Goal: Task Accomplishment & Management: Use online tool/utility

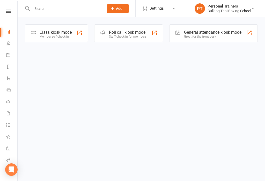
click at [47, 31] on div "Class kiosk mode" at bounding box center [56, 32] width 32 height 5
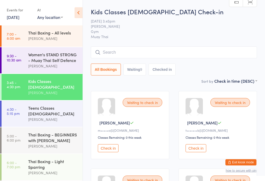
click at [233, 48] on input "search" at bounding box center [174, 52] width 166 height 12
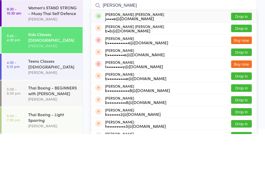
type input "[PERSON_NAME]"
click at [129, 63] on div "j••••e@[DOMAIN_NAME]" at bounding box center [134, 65] width 59 height 4
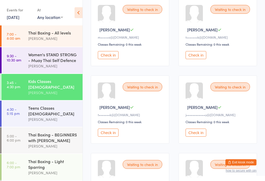
scroll to position [95, 0]
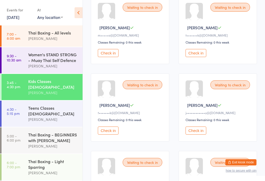
click at [201, 134] on button "Check in" at bounding box center [195, 130] width 21 height 8
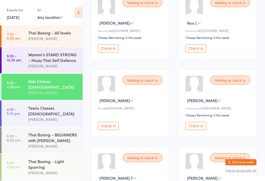
scroll to position [177, 0]
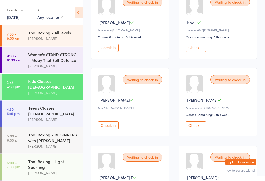
click at [104, 129] on button "Check in" at bounding box center [108, 125] width 21 height 8
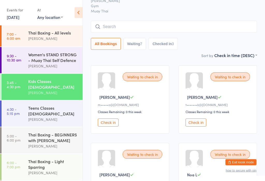
scroll to position [26, 0]
click at [105, 125] on button "Check in" at bounding box center [108, 122] width 21 height 8
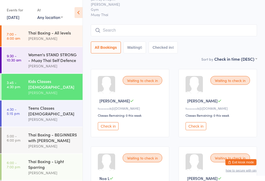
scroll to position [0, 0]
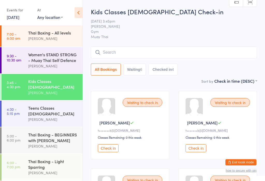
click at [202, 152] on button "Check in" at bounding box center [195, 148] width 21 height 8
click at [114, 53] on input "search" at bounding box center [174, 52] width 166 height 12
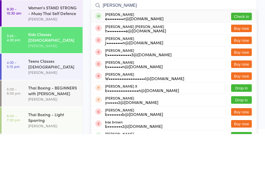
type input "[PERSON_NAME]"
click at [137, 59] on div "[PERSON_NAME] e•••••••••r@[DOMAIN_NAME]" at bounding box center [134, 63] width 58 height 8
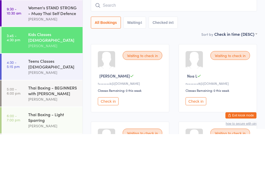
scroll to position [47, 0]
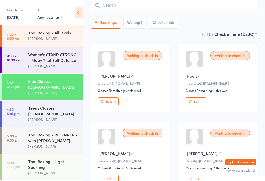
click at [114, 103] on button "Check in" at bounding box center [108, 101] width 21 height 8
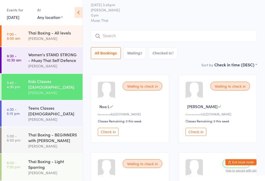
scroll to position [0, 0]
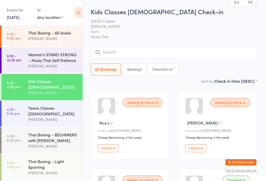
click at [187, 50] on input "search" at bounding box center [174, 52] width 166 height 12
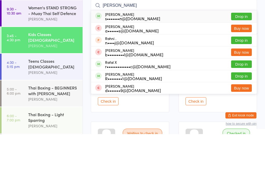
type input "[PERSON_NAME]"
click at [244, 59] on button "Drop in" at bounding box center [241, 62] width 21 height 7
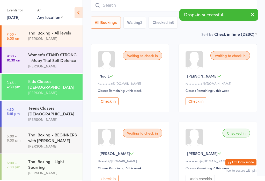
click at [115, 1] on input "search" at bounding box center [174, 5] width 166 height 12
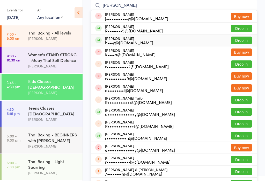
type input "[PERSON_NAME]"
click at [118, 39] on div "[PERSON_NAME] h•••y@[DOMAIN_NAME]" at bounding box center [129, 40] width 48 height 8
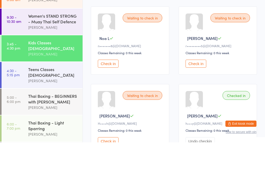
scroll to position [0, 0]
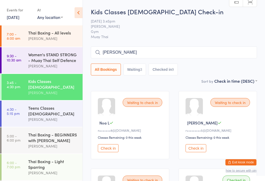
type input "[PERSON_NAME]"
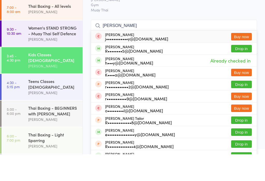
click at [29, 89] on div "[PERSON_NAME]" at bounding box center [53, 92] width 50 height 6
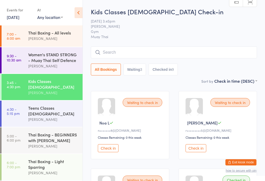
click at [105, 55] on input "search" at bounding box center [174, 52] width 166 height 12
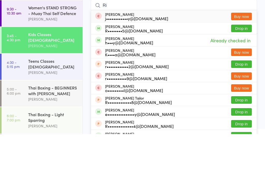
type input "R"
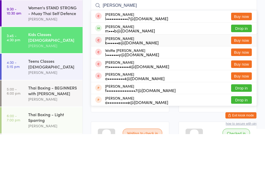
type input "[PERSON_NAME]"
click at [149, 81] on li "[PERSON_NAME] k••••••e@[DOMAIN_NAME] Buy now" at bounding box center [174, 87] width 166 height 12
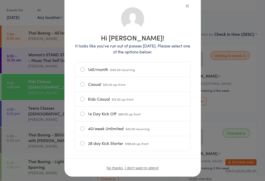
scroll to position [35, 0]
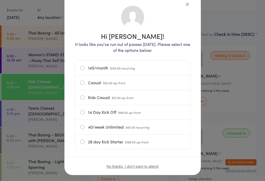
click at [83, 100] on label "Kids Casual $15.00 up-front" at bounding box center [132, 97] width 105 height 14
click at [0, 0] on input "Kids Casual $15.00 up-front" at bounding box center [0, 0] width 0 height 0
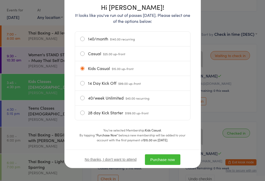
scroll to position [66, 0]
click at [164, 161] on button "Purchase now" at bounding box center [162, 159] width 35 height 11
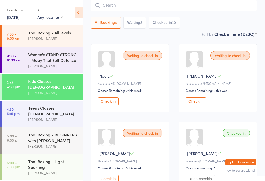
click at [108, 103] on button "Check in" at bounding box center [108, 101] width 21 height 8
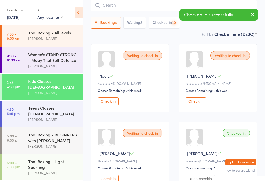
click at [118, 174] on button "Check in" at bounding box center [108, 178] width 21 height 8
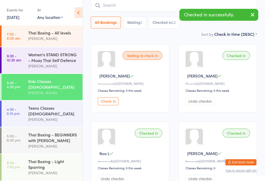
click at [112, 103] on button "Check in" at bounding box center [108, 101] width 21 height 8
click at [207, 102] on button "Undo checkin" at bounding box center [199, 101] width 29 height 8
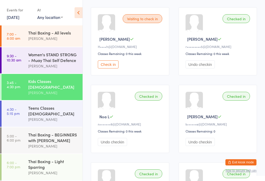
scroll to position [83, 0]
click at [54, 116] on div "[PERSON_NAME]" at bounding box center [53, 119] width 50 height 6
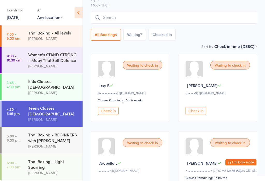
scroll to position [48, 0]
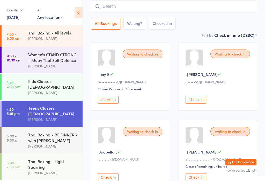
click at [199, 102] on button "Check in" at bounding box center [195, 99] width 21 height 8
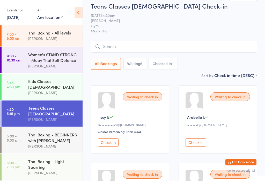
scroll to position [0, 0]
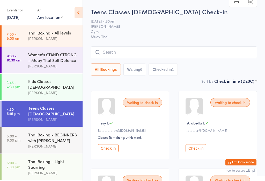
click at [229, 50] on input "search" at bounding box center [174, 52] width 166 height 12
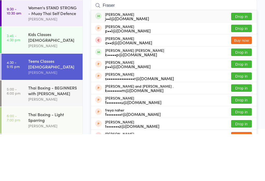
type input "Fraser"
click at [243, 95] on button "Drop in" at bounding box center [241, 98] width 21 height 7
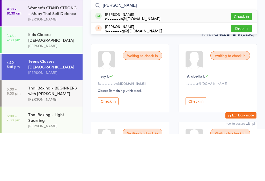
type input "[PERSON_NAME]"
click at [241, 59] on button "Check in" at bounding box center [241, 62] width 21 height 7
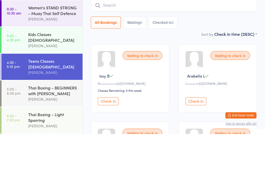
scroll to position [47, 0]
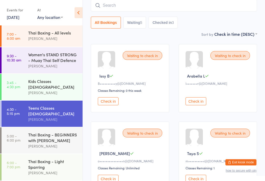
click at [17, 85] on time "3:45 - 4:30 pm" at bounding box center [13, 84] width 13 height 8
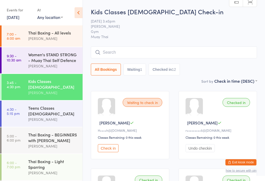
click at [53, 106] on div "Teens Classes [DEMOGRAPHIC_DATA]" at bounding box center [53, 110] width 50 height 11
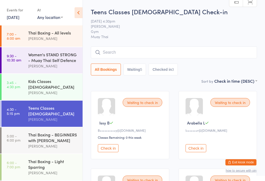
click at [115, 150] on button "Check in" at bounding box center [108, 148] width 21 height 8
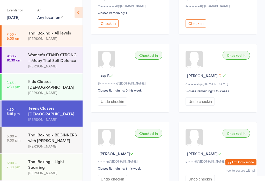
scroll to position [202, 0]
click at [197, 26] on button "Check in" at bounding box center [195, 23] width 21 height 8
click at [108, 27] on button "Check in" at bounding box center [108, 23] width 21 height 8
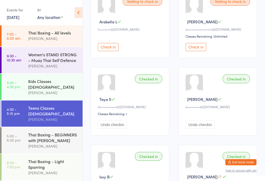
scroll to position [0, 0]
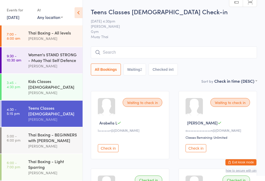
click at [126, 54] on input "search" at bounding box center [174, 52] width 166 height 12
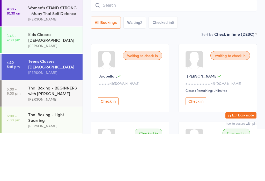
type input "K"
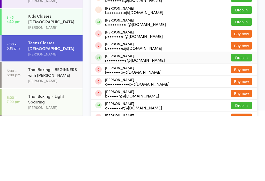
type input "[PERSON_NAME]"
click at [119, 123] on div "r••••••••••s@[DOMAIN_NAME]" at bounding box center [135, 125] width 60 height 4
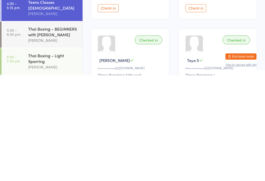
click at [201, 110] on button "Check in" at bounding box center [195, 114] width 21 height 8
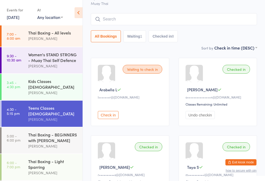
scroll to position [32, 0]
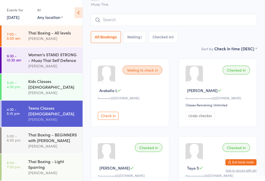
click at [52, 131] on div "Thai Boxing - BEGINNERS with [PERSON_NAME]" at bounding box center [53, 136] width 50 height 11
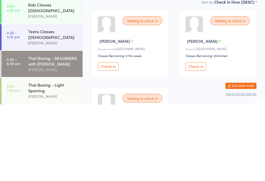
scroll to position [83, 0]
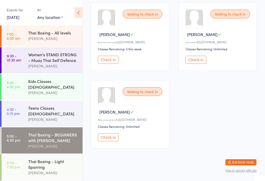
click at [106, 141] on button "Check in" at bounding box center [108, 137] width 21 height 8
click at [105, 59] on button "Check in" at bounding box center [108, 60] width 21 height 8
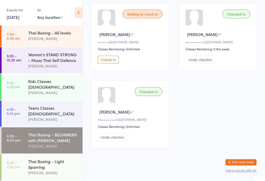
click at [106, 64] on button "Check in" at bounding box center [108, 60] width 21 height 8
click at [48, 158] on div "Thai Boxing - Light Sparring" at bounding box center [53, 163] width 50 height 11
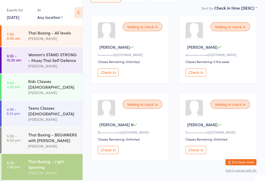
scroll to position [83, 0]
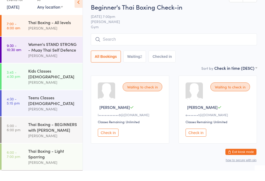
scroll to position [4, 0]
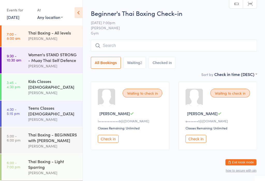
click at [41, 158] on div "Thai Boxing - Light Sparring" at bounding box center [53, 163] width 50 height 11
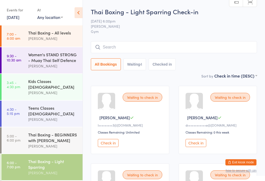
click at [112, 145] on button "Check in" at bounding box center [108, 143] width 21 height 8
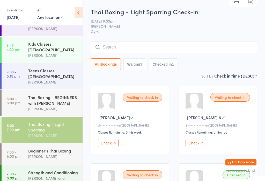
scroll to position [38, 0]
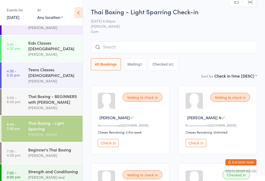
click at [57, 146] on div "Beginner's Thai Boxing" at bounding box center [53, 149] width 50 height 6
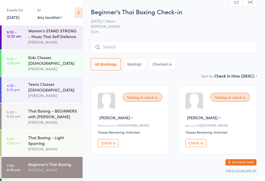
scroll to position [24, 0]
click at [57, 134] on div "Thai Boxing - Light Sparring" at bounding box center [53, 139] width 50 height 11
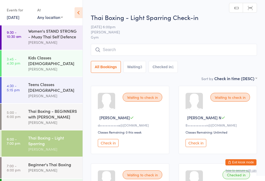
click at [157, 50] on input "search" at bounding box center [174, 50] width 166 height 12
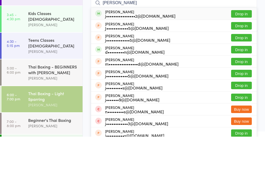
type input "[PERSON_NAME]"
click at [243, 54] on button "Drop in" at bounding box center [241, 57] width 21 height 7
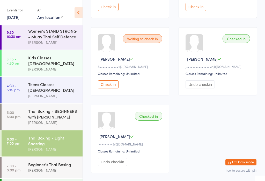
scroll to position [136, 0]
click at [113, 88] on button "Check in" at bounding box center [108, 84] width 21 height 8
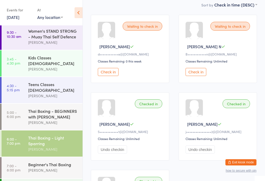
scroll to position [71, 0]
click at [200, 75] on button "Check in" at bounding box center [195, 72] width 21 height 8
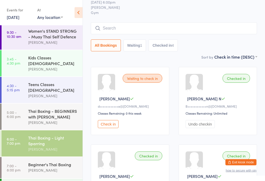
scroll to position [0, 0]
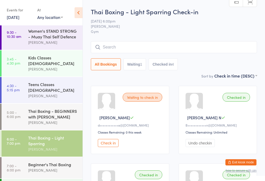
click at [198, 42] on input "search" at bounding box center [174, 47] width 166 height 12
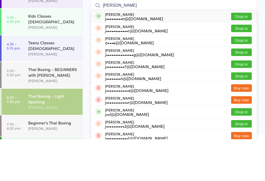
click at [118, 41] on input "[PERSON_NAME]" at bounding box center [174, 47] width 166 height 12
type input "[PERSON_NAME]"
click at [237, 52] on div "[PERSON_NAME] j•••••••••n@[DOMAIN_NAME] Drop in" at bounding box center [174, 58] width 166 height 12
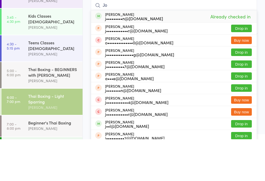
type input "J"
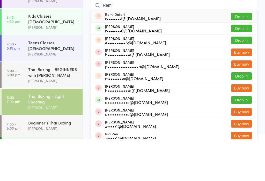
type input "Remi"
click at [240, 66] on button "Drop in" at bounding box center [241, 69] width 21 height 7
